Goal: Task Accomplishment & Management: Use online tool/utility

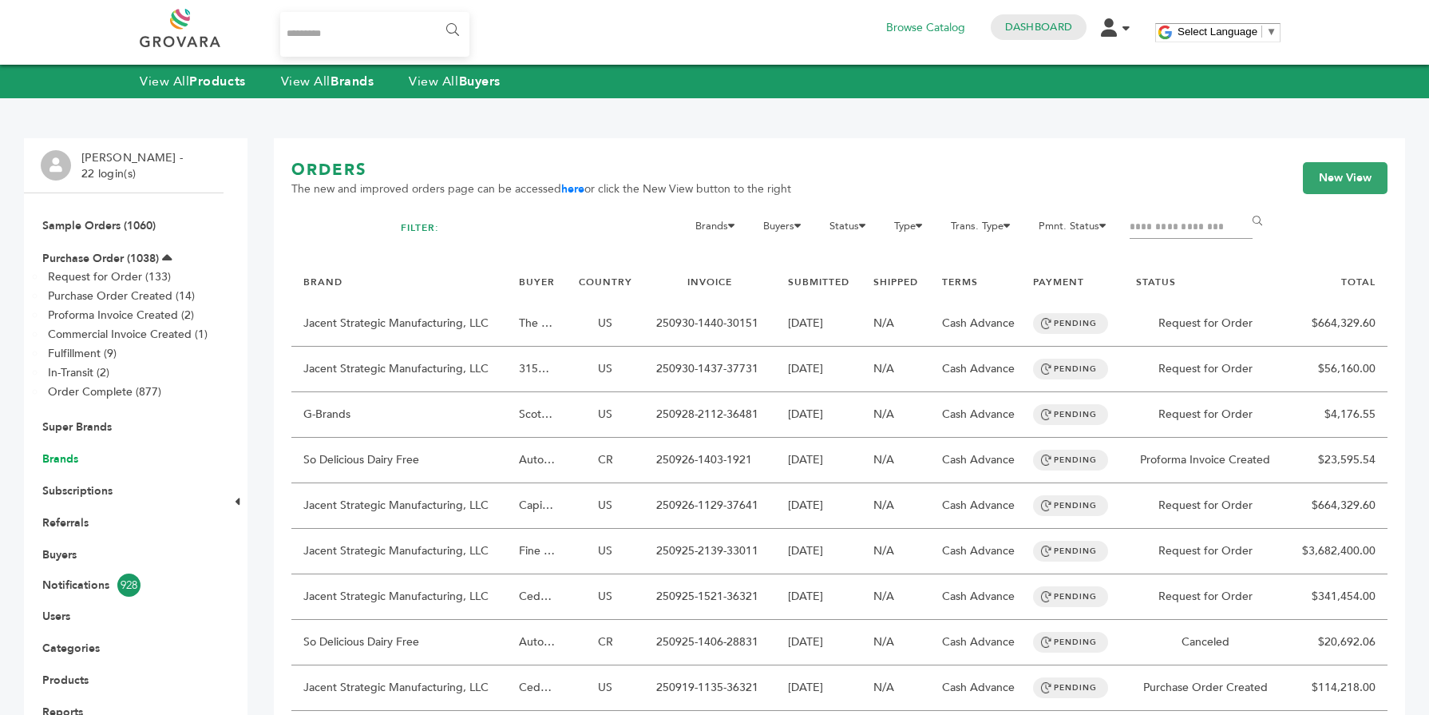
click at [59, 455] on link "Brands" at bounding box center [60, 458] width 36 height 15
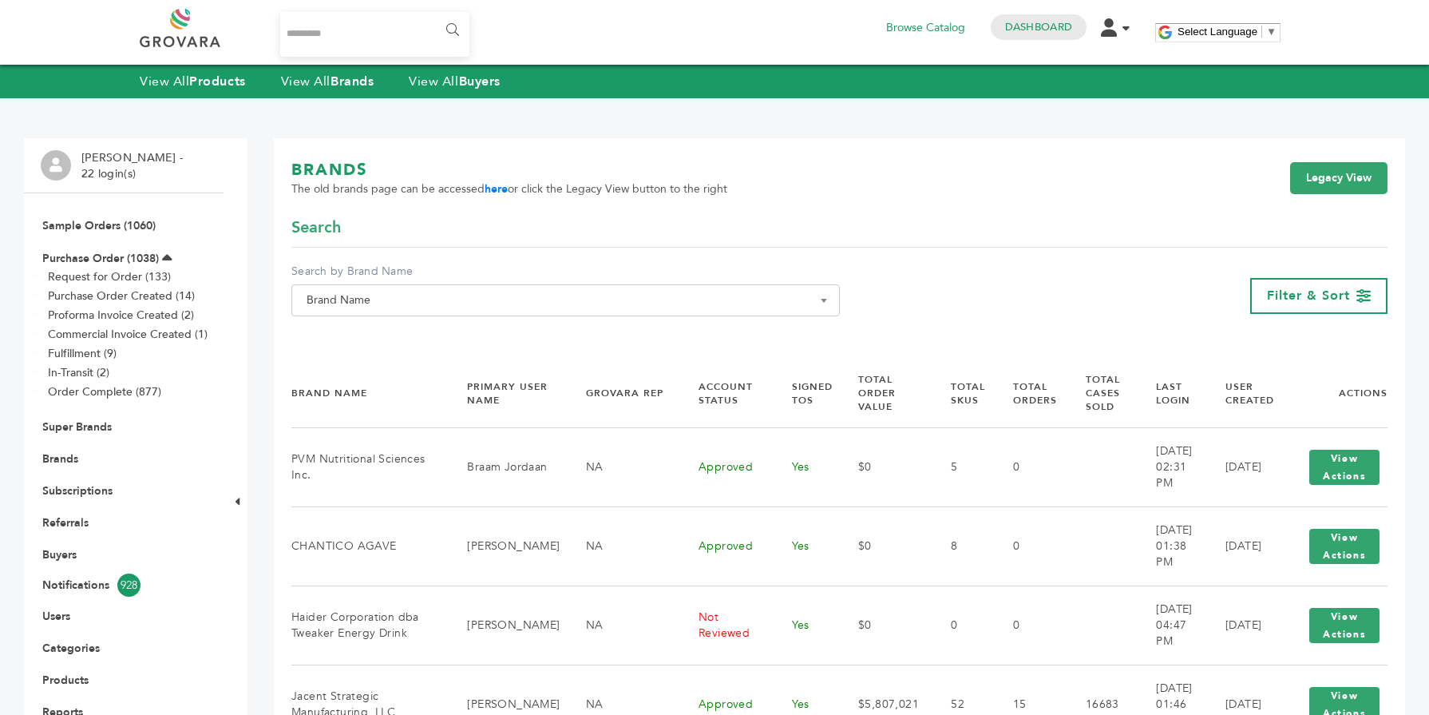
click at [429, 299] on span "Brand Name" at bounding box center [565, 300] width 531 height 22
click at [410, 325] on input "Search" at bounding box center [565, 329] width 540 height 20
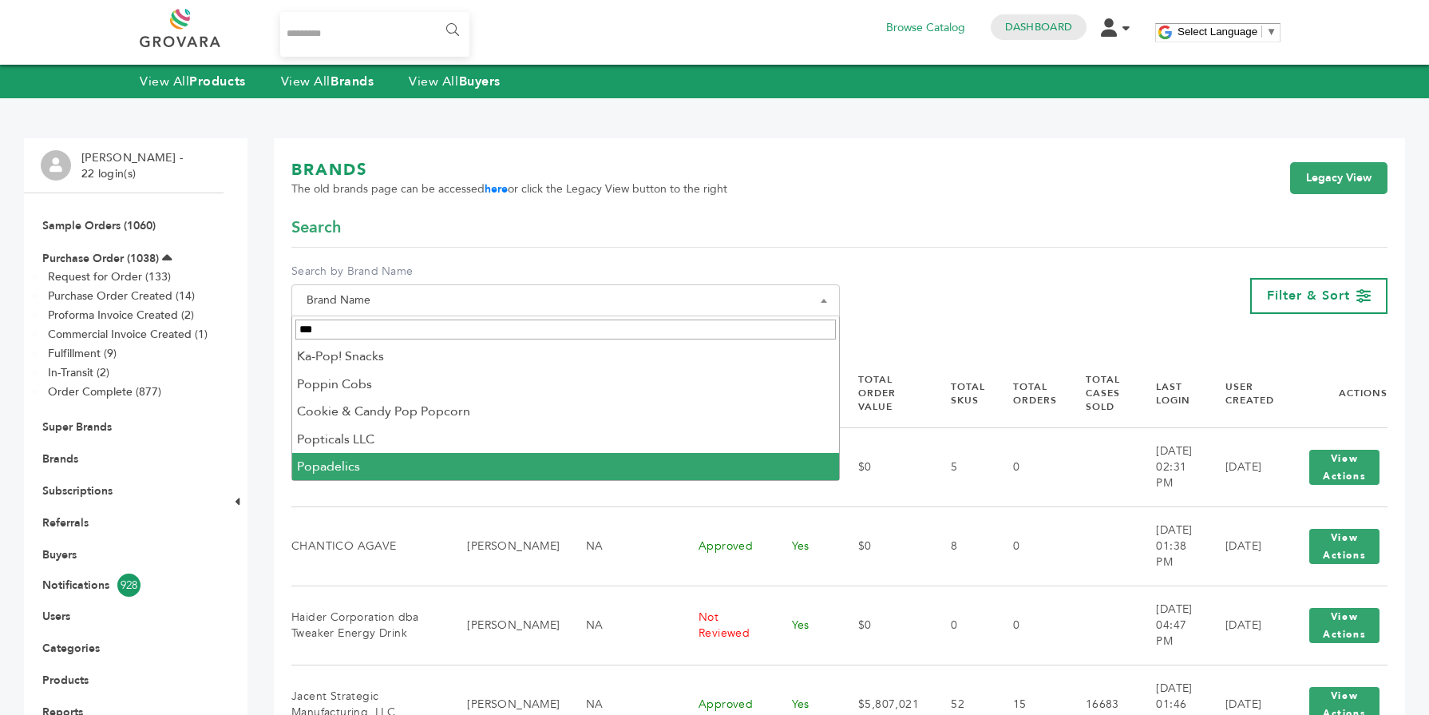
type input "***"
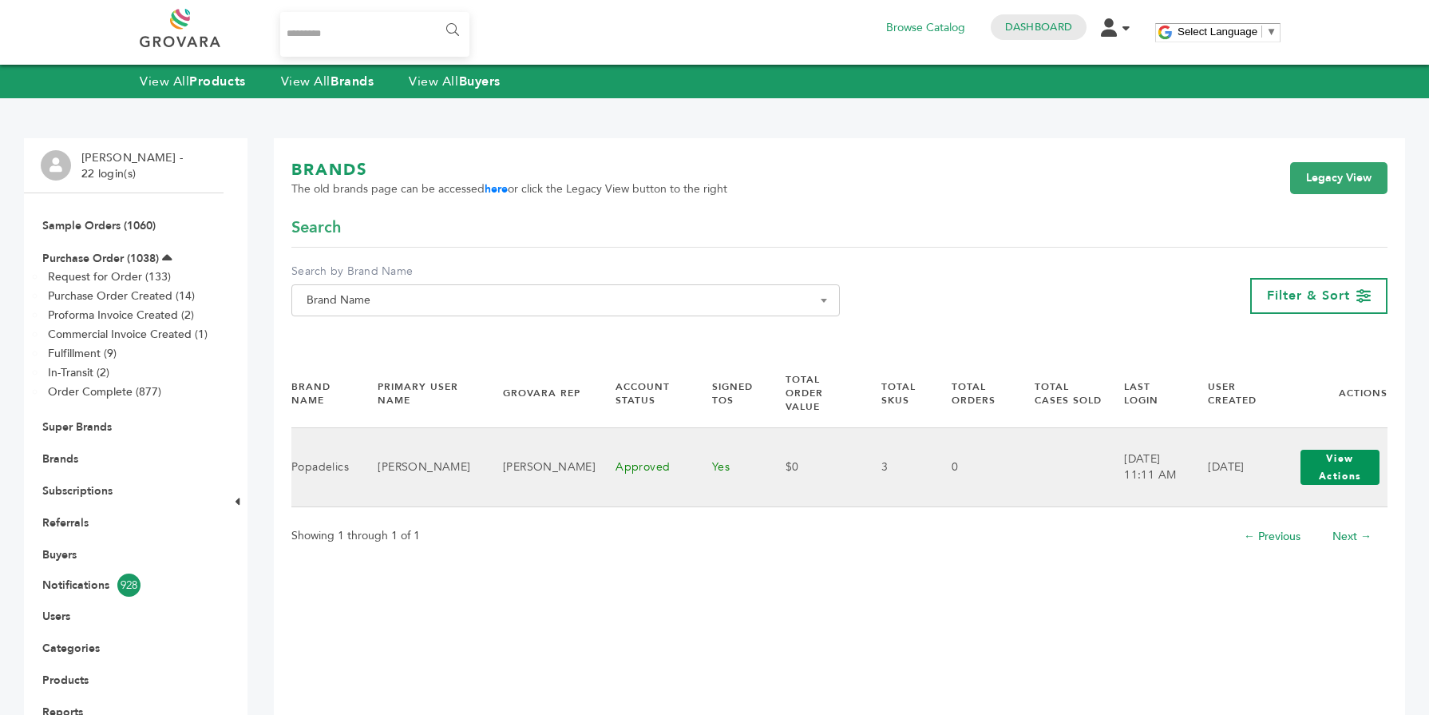
click at [1329, 449] on button "View Actions" at bounding box center [1340, 466] width 79 height 35
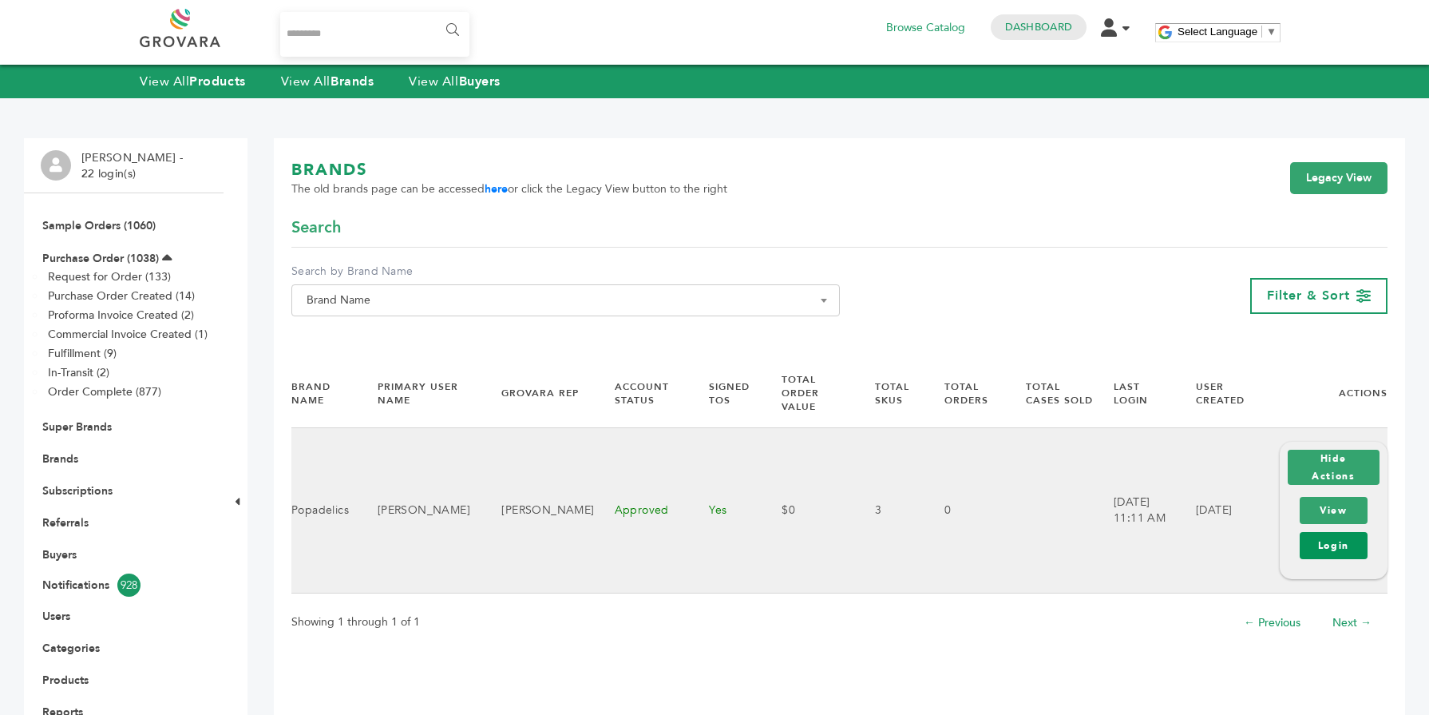
click at [1321, 532] on link "Login" at bounding box center [1334, 545] width 68 height 27
